Goal: Transaction & Acquisition: Book appointment/travel/reservation

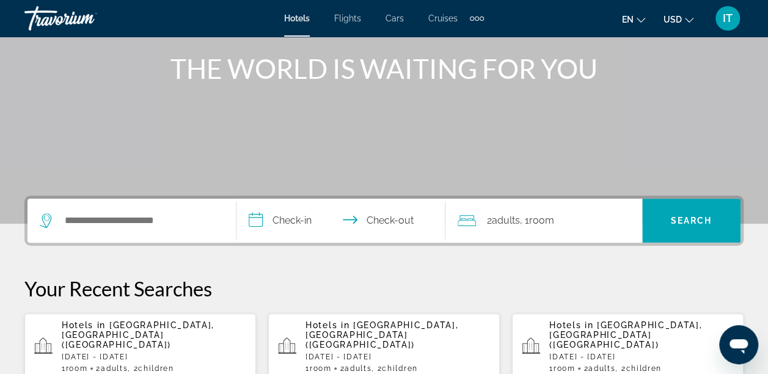
scroll to position [148, 0]
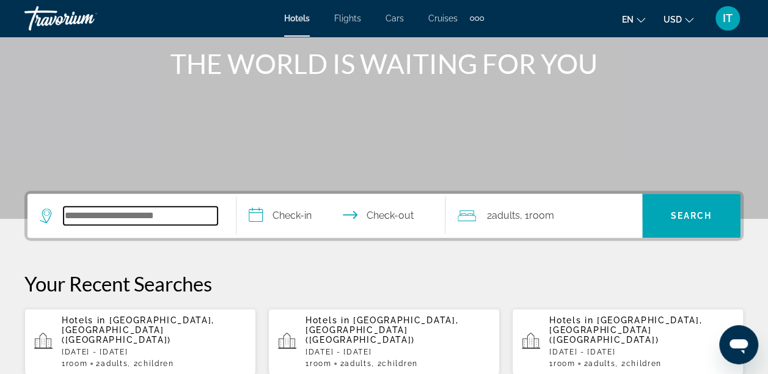
click at [145, 208] on input "Search hotel destination" at bounding box center [141, 215] width 154 height 18
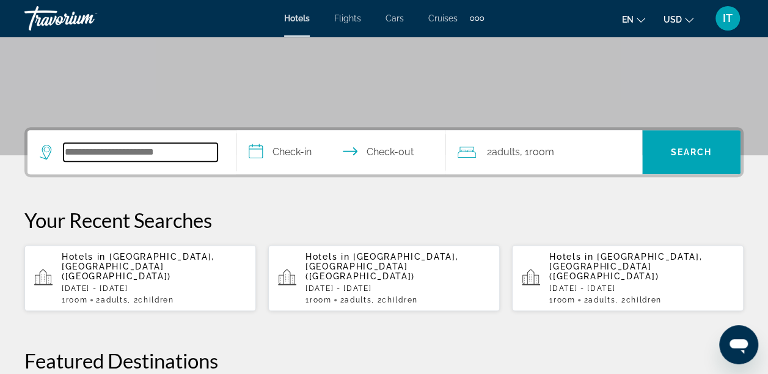
scroll to position [298, 0]
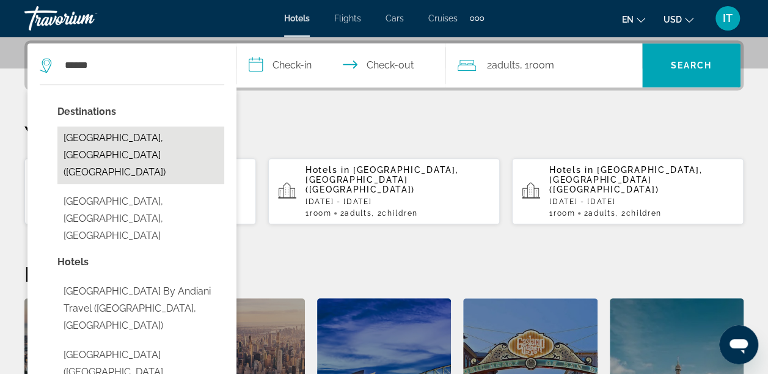
click at [126, 136] on button "[GEOGRAPHIC_DATA], [GEOGRAPHIC_DATA] ([GEOGRAPHIC_DATA])" at bounding box center [140, 154] width 167 height 57
type input "**********"
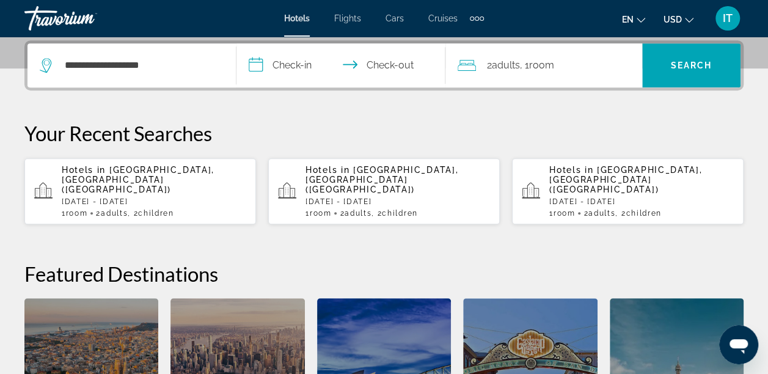
click at [282, 70] on input "**********" at bounding box center [343, 67] width 214 height 48
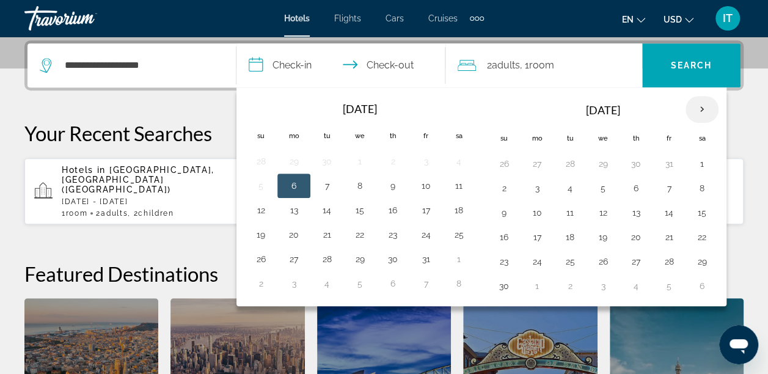
click at [697, 108] on th "Next month" at bounding box center [701, 109] width 33 height 27
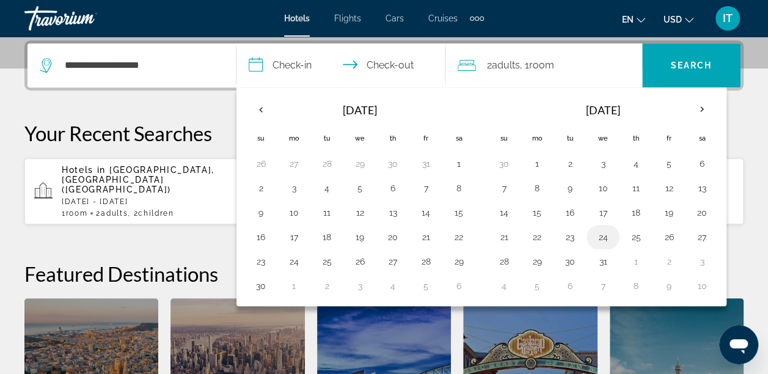
click at [601, 234] on button "24" at bounding box center [603, 236] width 20 height 17
click at [700, 109] on th "Next month" at bounding box center [701, 109] width 33 height 27
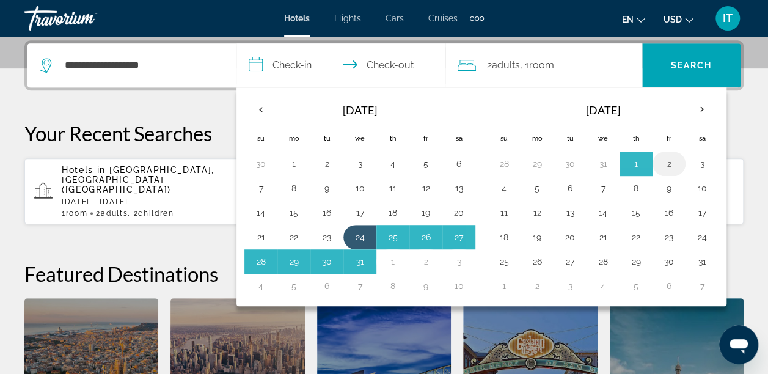
click at [664, 159] on button "2" at bounding box center [669, 163] width 20 height 17
type input "**********"
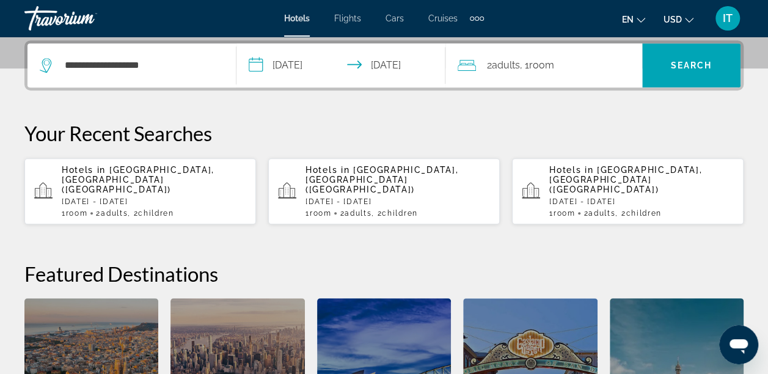
click at [530, 72] on span ", 1 Room rooms" at bounding box center [537, 65] width 34 height 17
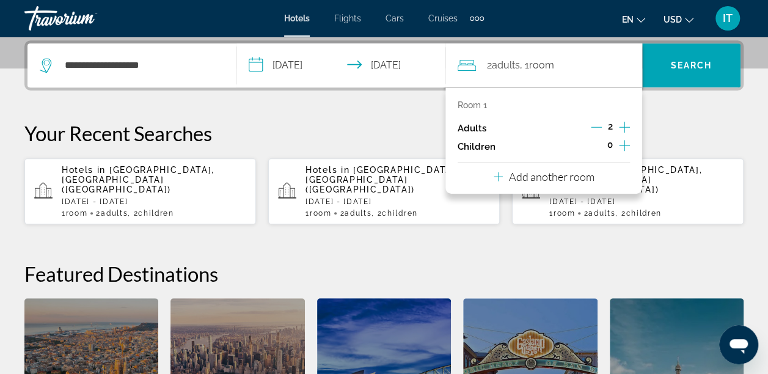
click at [625, 142] on icon "Increment children" at bounding box center [624, 145] width 11 height 15
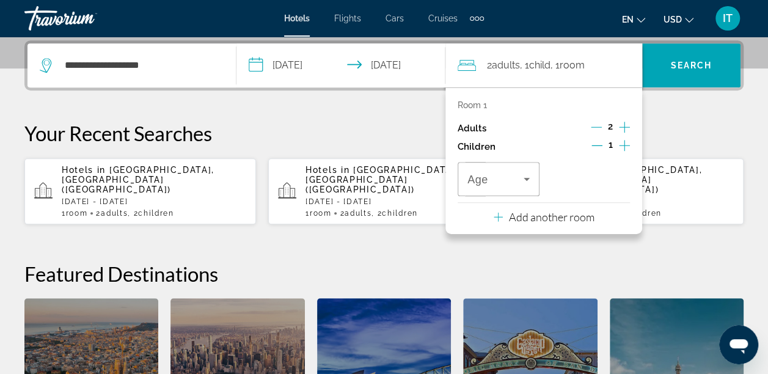
click at [625, 142] on icon "Increment children" at bounding box center [624, 145] width 11 height 15
click at [531, 175] on icon "Travelers: 2 adults, 2 children" at bounding box center [526, 179] width 15 height 15
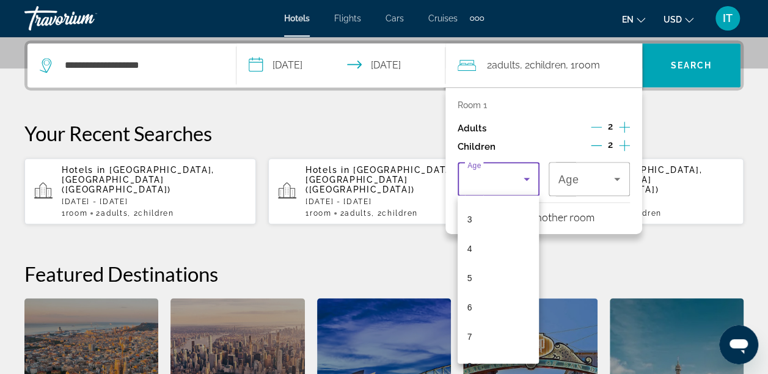
scroll to position [98, 0]
click at [490, 290] on mat-option "6" at bounding box center [498, 293] width 82 height 29
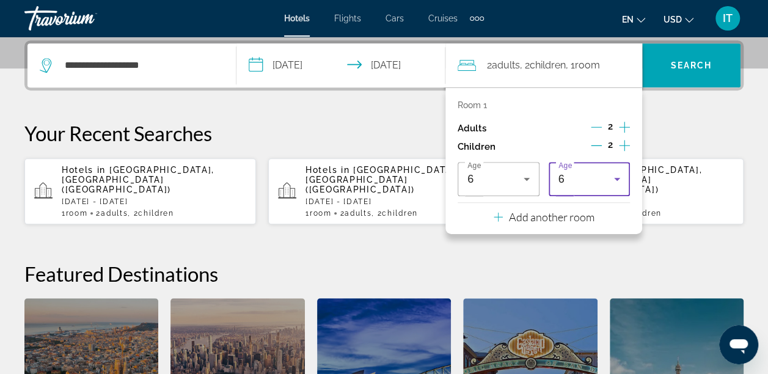
click at [599, 180] on div "6" at bounding box center [586, 179] width 56 height 15
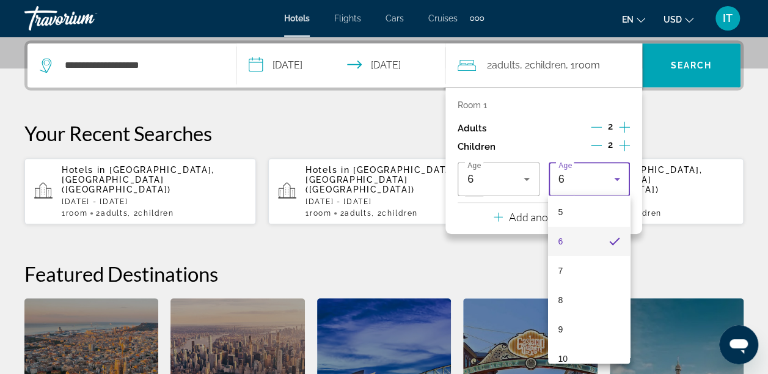
scroll to position [164, 0]
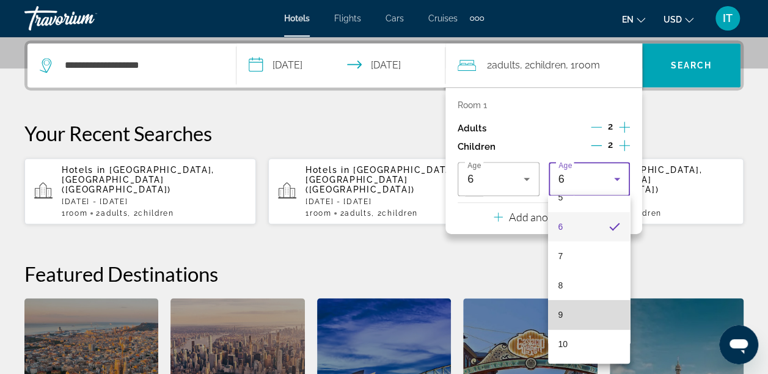
click at [595, 308] on mat-option "9" at bounding box center [589, 314] width 82 height 29
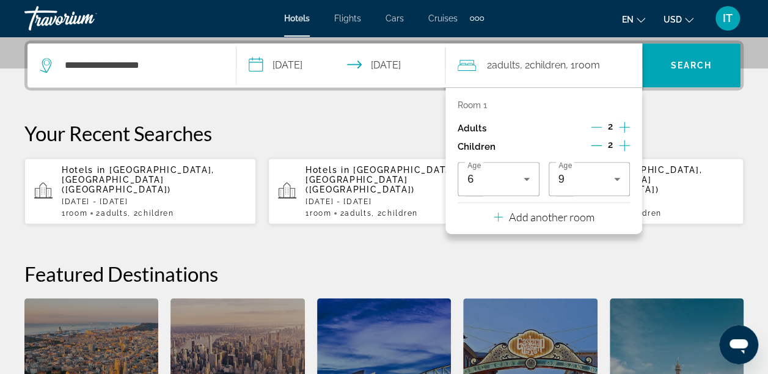
click at [375, 222] on div "**********" at bounding box center [384, 259] width 768 height 438
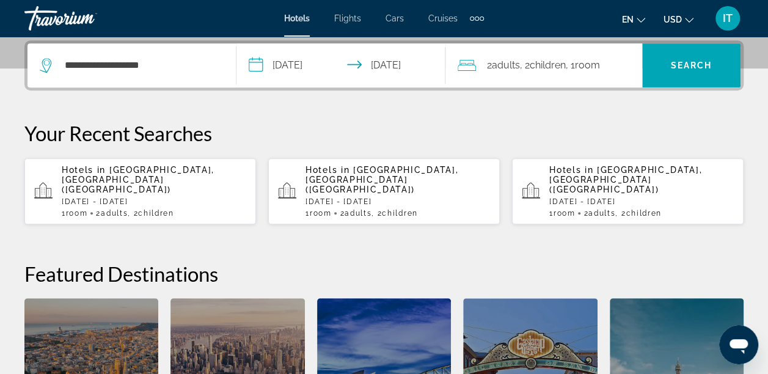
click at [689, 20] on icon "Change currency" at bounding box center [689, 20] width 9 height 9
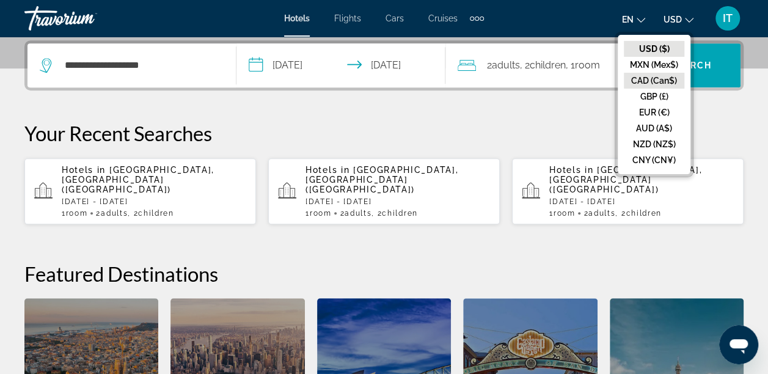
click at [657, 77] on button "CAD (Can$)" at bounding box center [654, 81] width 60 height 16
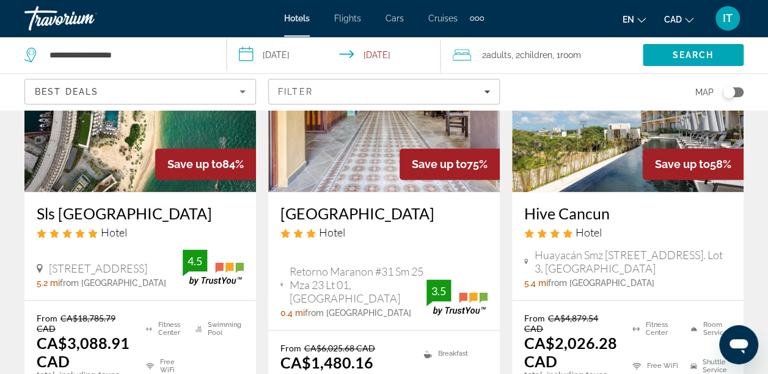
scroll to position [712, 0]
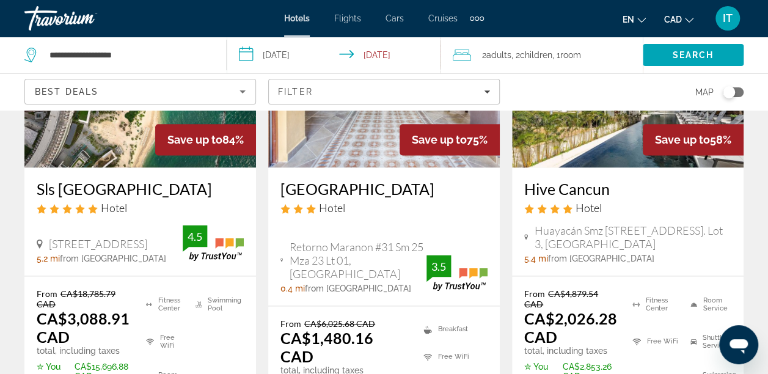
click at [143, 160] on img "Main content" at bounding box center [139, 69] width 231 height 195
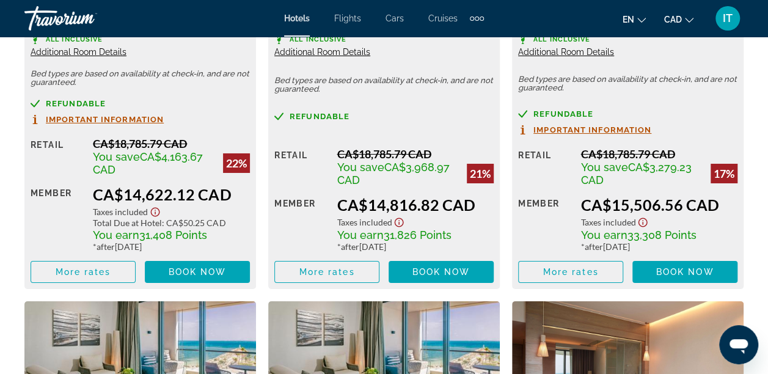
scroll to position [2066, 0]
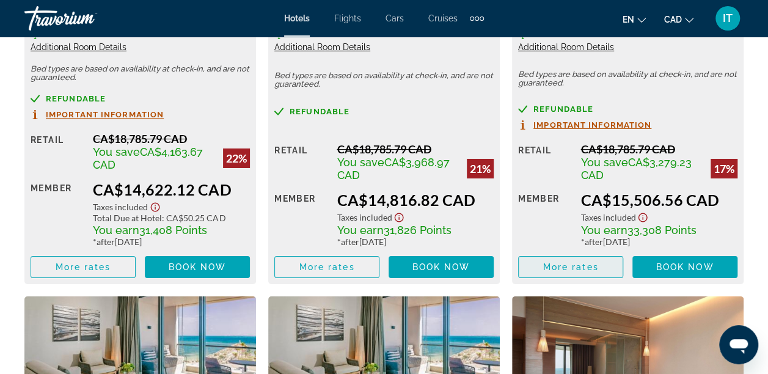
click at [577, 258] on span "Main content" at bounding box center [571, 266] width 104 height 29
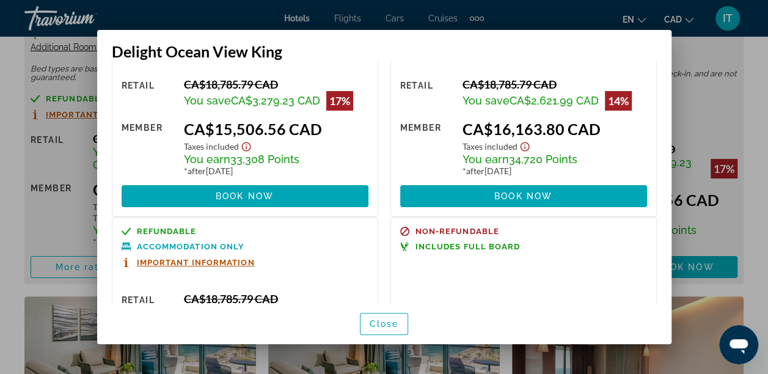
scroll to position [0, 0]
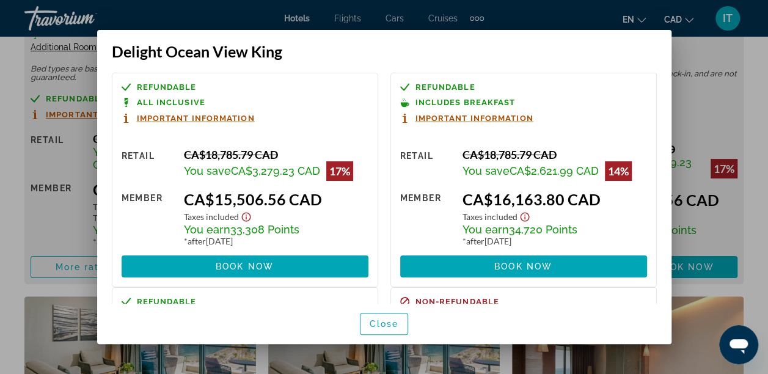
click at [14, 65] on div at bounding box center [384, 187] width 768 height 374
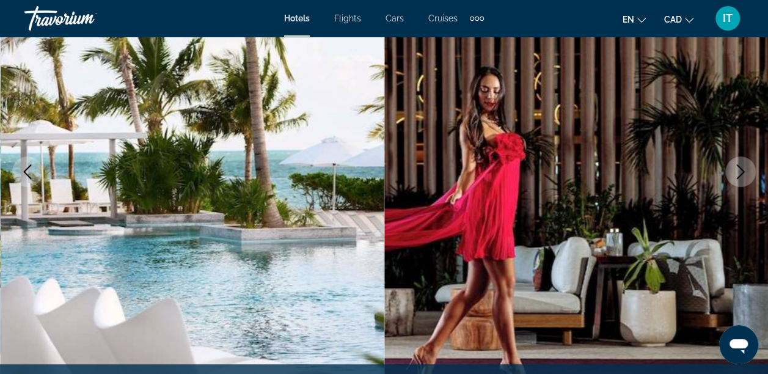
scroll to position [84, 0]
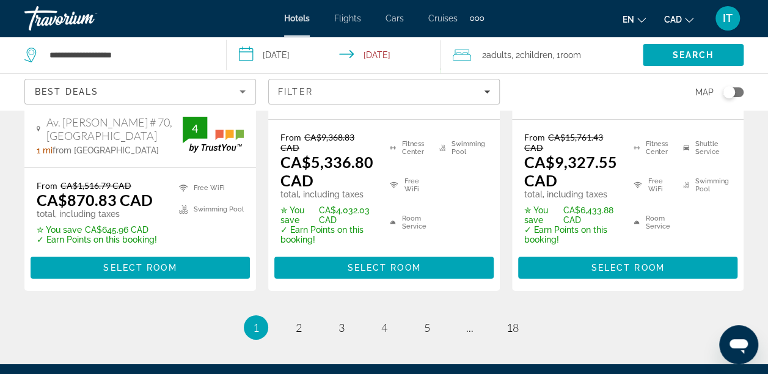
scroll to position [1932, 0]
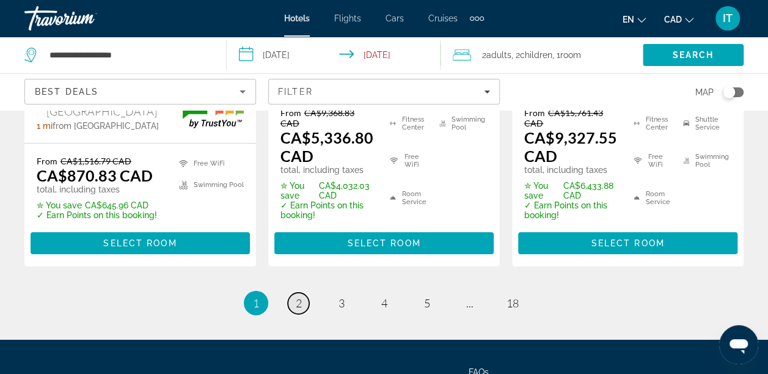
click at [298, 296] on span "2" at bounding box center [299, 302] width 6 height 13
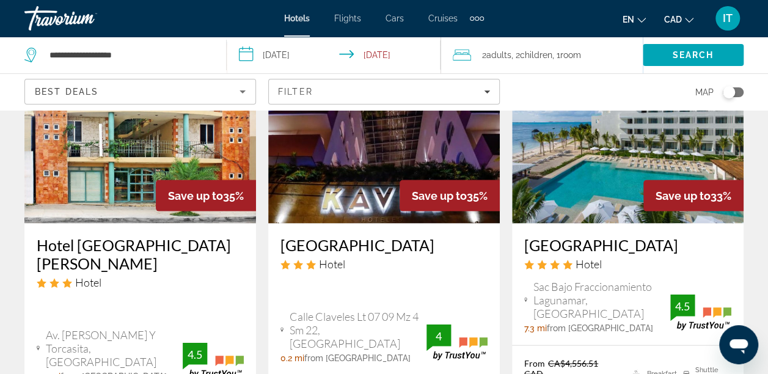
scroll to position [1195, 0]
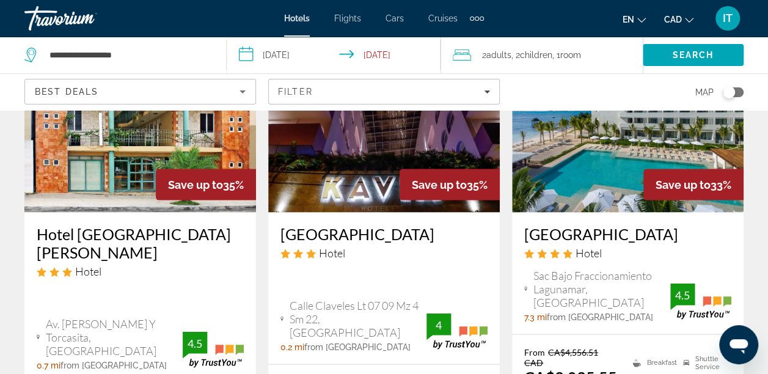
click at [600, 213] on div "[GEOGRAPHIC_DATA] Hotel Sac Bajo Fraccionamiento Lagunamar, [GEOGRAPHIC_DATA] 7…" at bounding box center [627, 274] width 231 height 122
click at [599, 173] on img "Main content" at bounding box center [627, 114] width 231 height 195
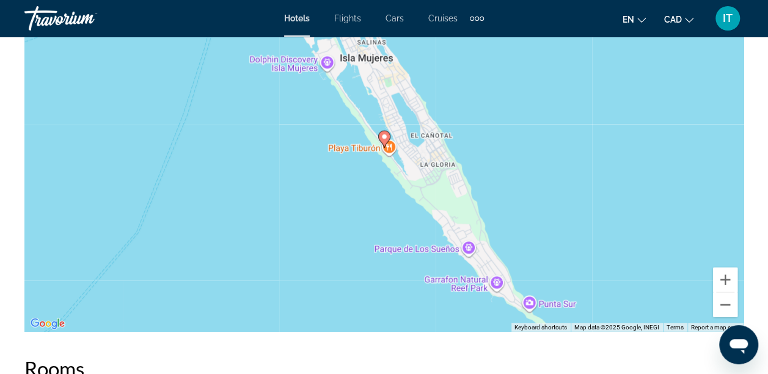
scroll to position [1478, 0]
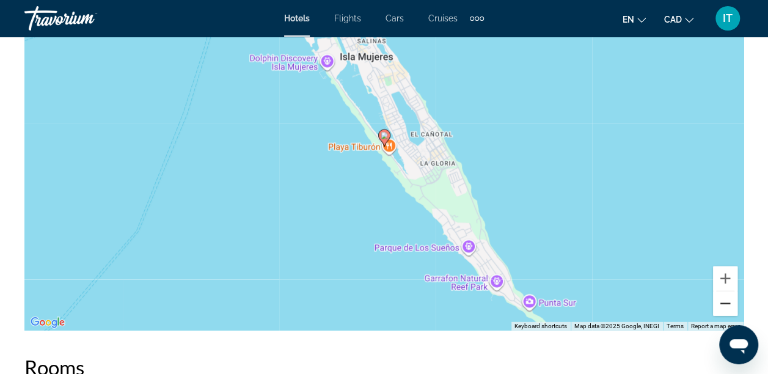
click at [729, 302] on button "Zoom out" at bounding box center [725, 303] width 24 height 24
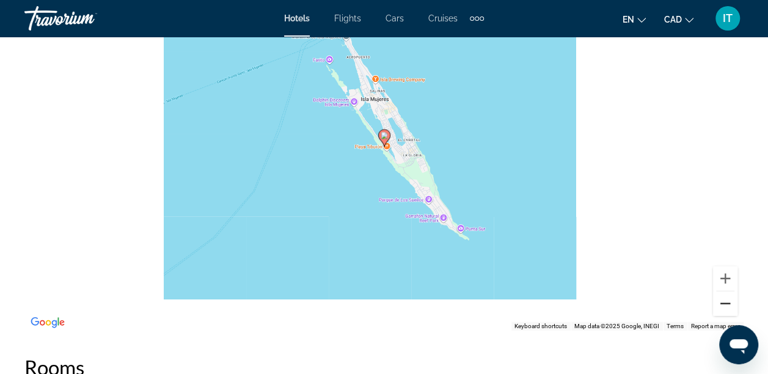
click at [729, 302] on button "Zoom out" at bounding box center [725, 303] width 24 height 24
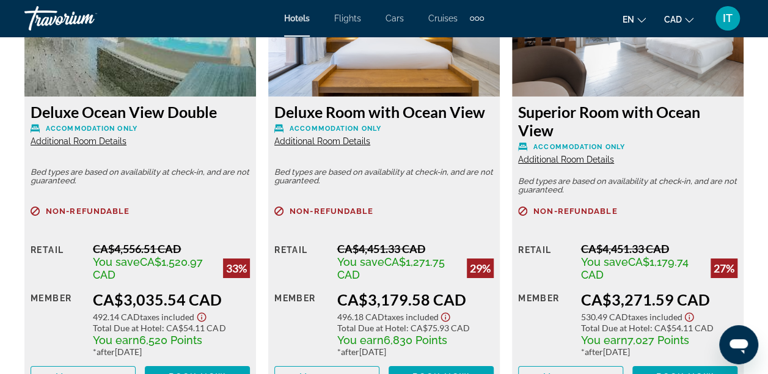
scroll to position [2024, 0]
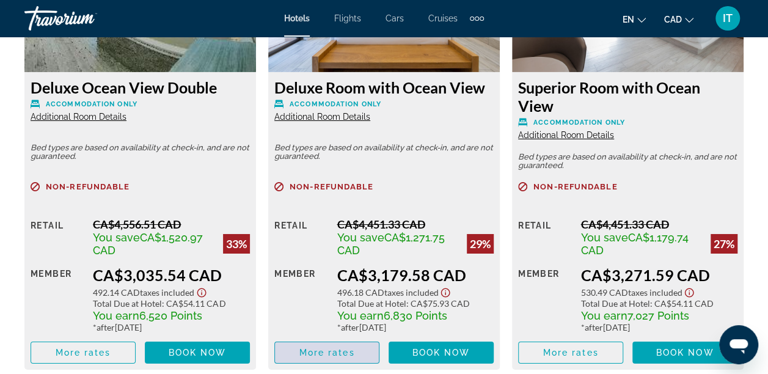
click at [319, 359] on span "Main content" at bounding box center [327, 352] width 104 height 29
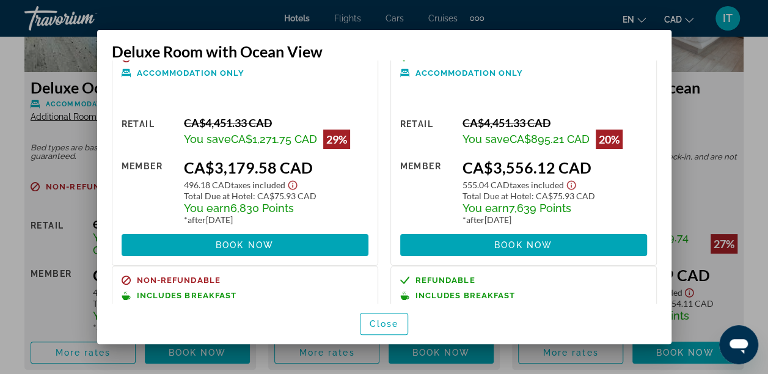
scroll to position [0, 0]
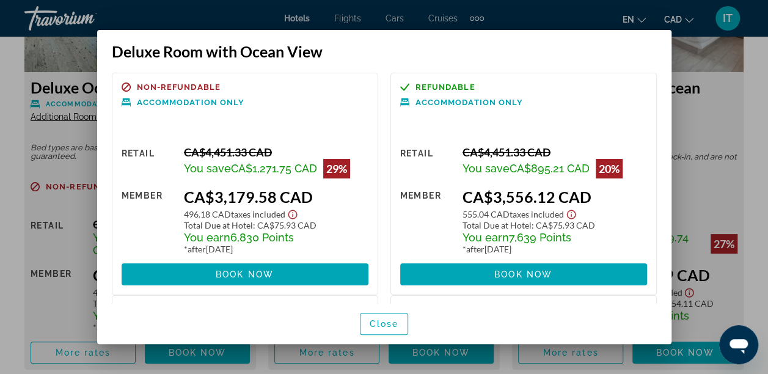
click at [701, 148] on div at bounding box center [384, 187] width 768 height 374
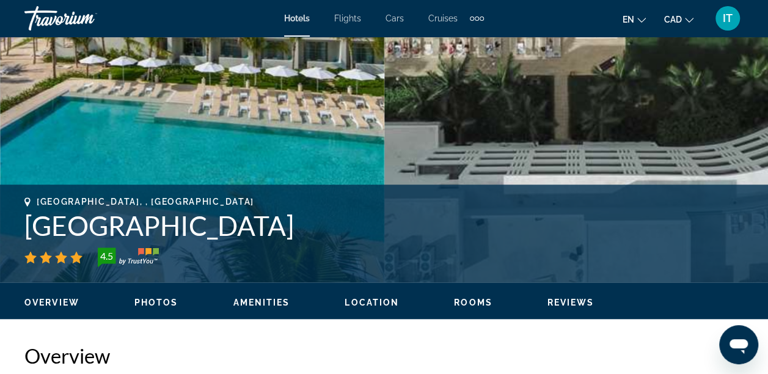
scroll to position [316, 0]
